Goal: Use online tool/utility: Utilize a website feature to perform a specific function

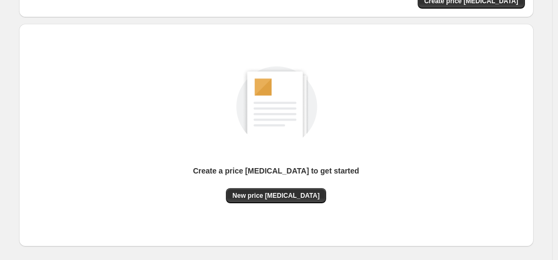
scroll to position [145, 0]
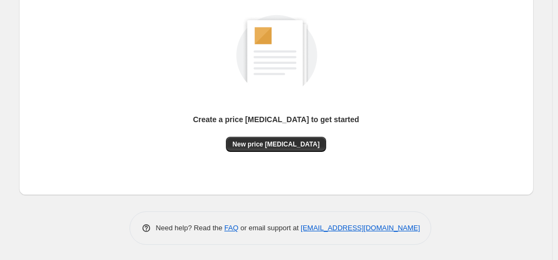
click at [275, 153] on div "Create a price [MEDICAL_DATA] to get started New price [MEDICAL_DATA]" at bounding box center [276, 84] width 497 height 206
click at [275, 141] on span "New price [MEDICAL_DATA]" at bounding box center [275, 144] width 87 height 9
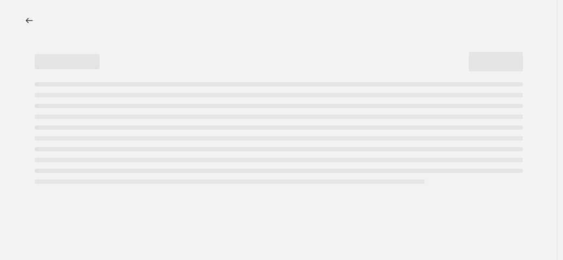
select select "percentage"
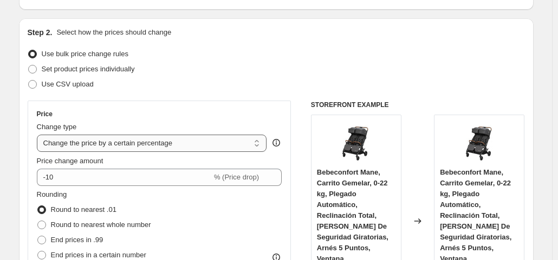
scroll to position [108, 0]
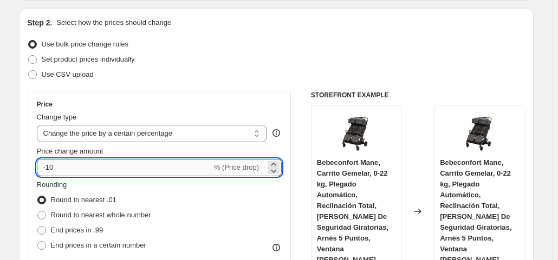
click at [148, 164] on input "-10" at bounding box center [124, 167] width 175 height 17
type input "-1"
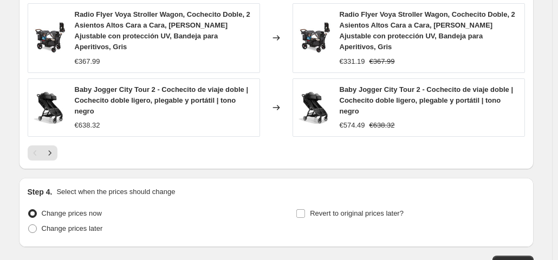
scroll to position [912, 0]
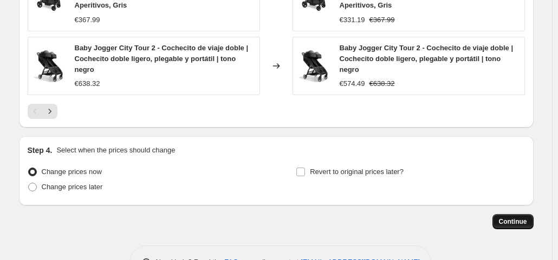
type input "-35"
click at [509, 218] on span "Continue" at bounding box center [513, 222] width 28 height 9
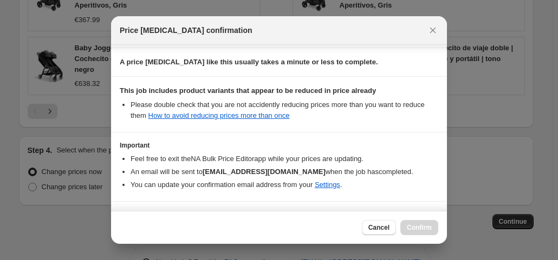
scroll to position [193, 0]
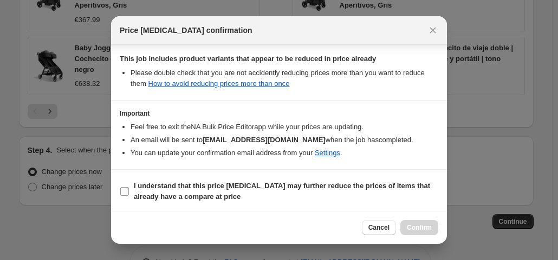
click at [120, 191] on input "I understand that this price [MEDICAL_DATA] may further reduce the prices of it…" at bounding box center [124, 191] width 9 height 9
checkbox input "true"
click at [432, 227] on button "Confirm" at bounding box center [419, 227] width 38 height 15
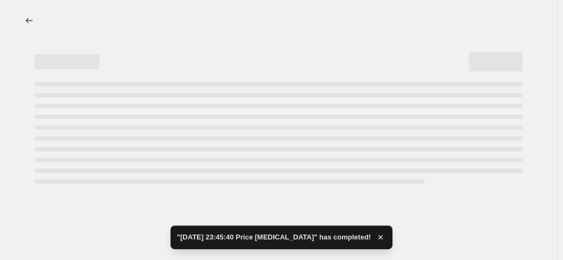
select select "percentage"
